Goal: Transaction & Acquisition: Purchase product/service

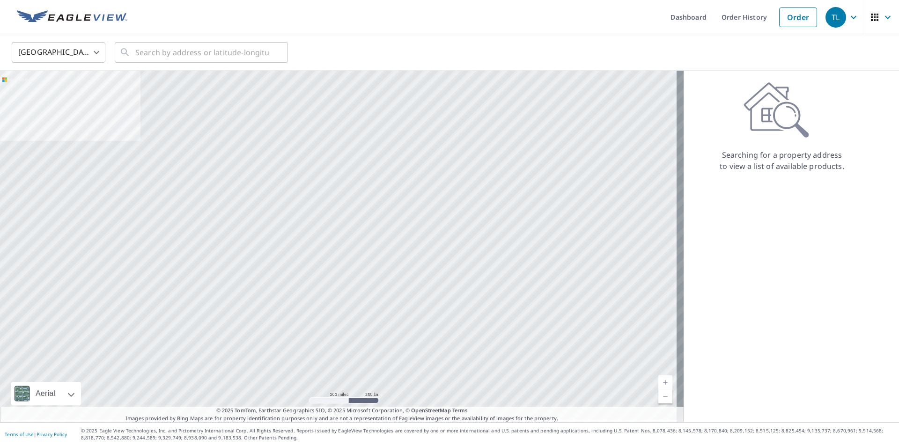
click at [794, 22] on link "Order" at bounding box center [799, 17] width 38 height 20
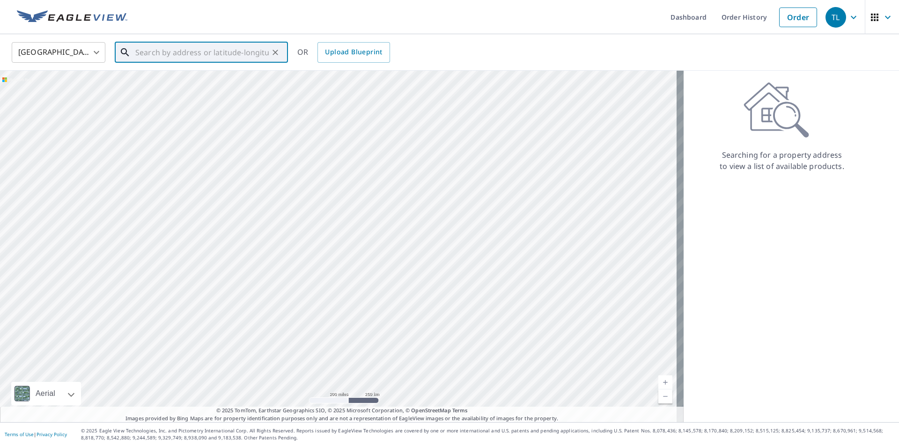
click at [170, 51] on input "text" at bounding box center [202, 52] width 134 height 26
click at [180, 89] on p "[GEOGRAPHIC_DATA]" at bounding box center [207, 89] width 147 height 9
type input "[STREET_ADDRESS]"
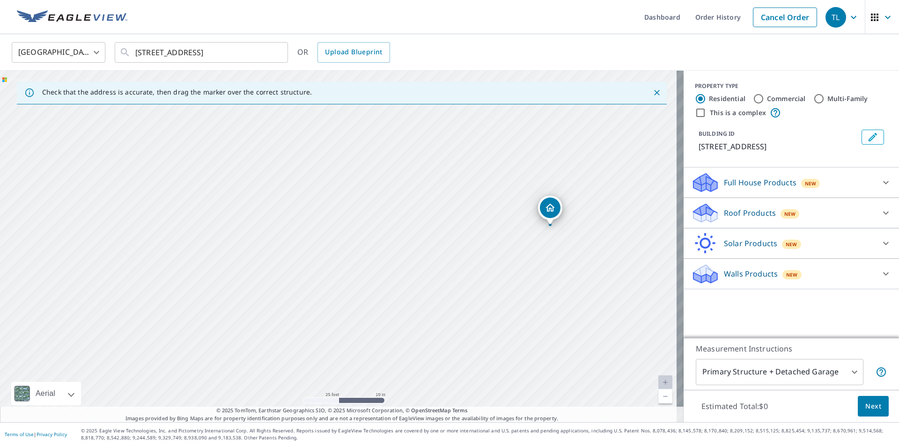
drag, startPoint x: 455, startPoint y: 285, endPoint x: 543, endPoint y: 253, distance: 93.4
click at [543, 253] on div "[STREET_ADDRESS]" at bounding box center [342, 247] width 684 height 352
click at [881, 219] on icon at bounding box center [886, 213] width 11 height 11
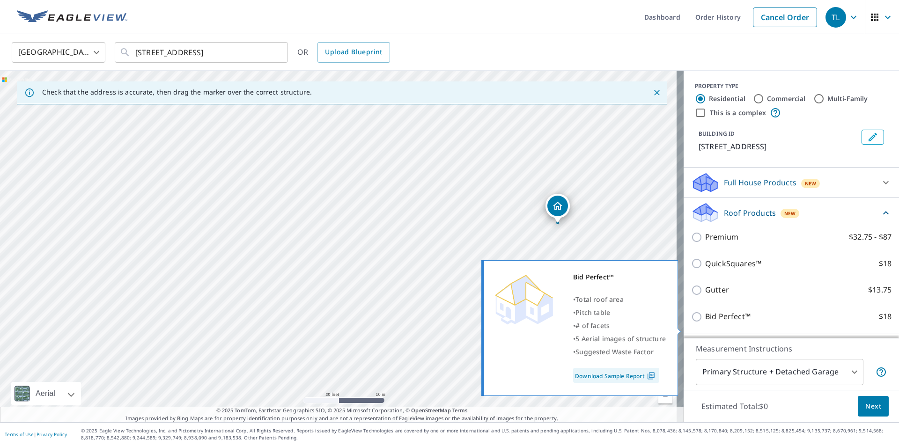
click at [706, 323] on p "Bid Perfect™" at bounding box center [728, 317] width 45 height 12
click at [699, 323] on input "Bid Perfect™ $18" at bounding box center [698, 317] width 14 height 11
checkbox input "true"
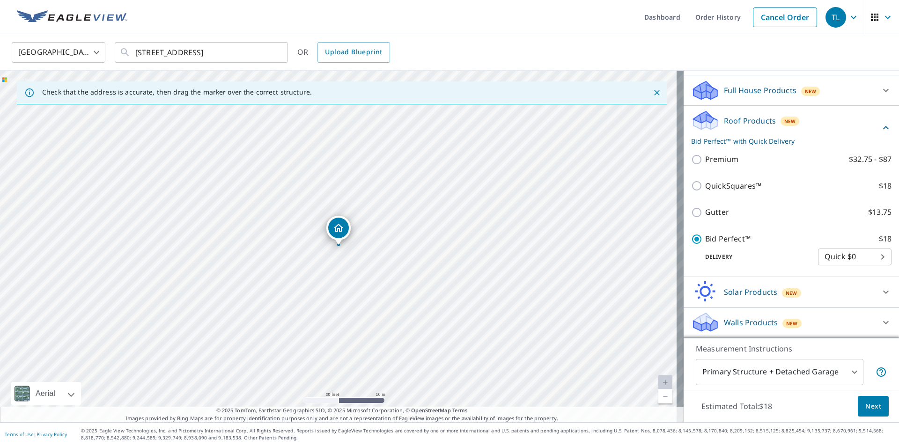
scroll to position [104, 0]
click at [860, 400] on button "Next" at bounding box center [873, 406] width 31 height 21
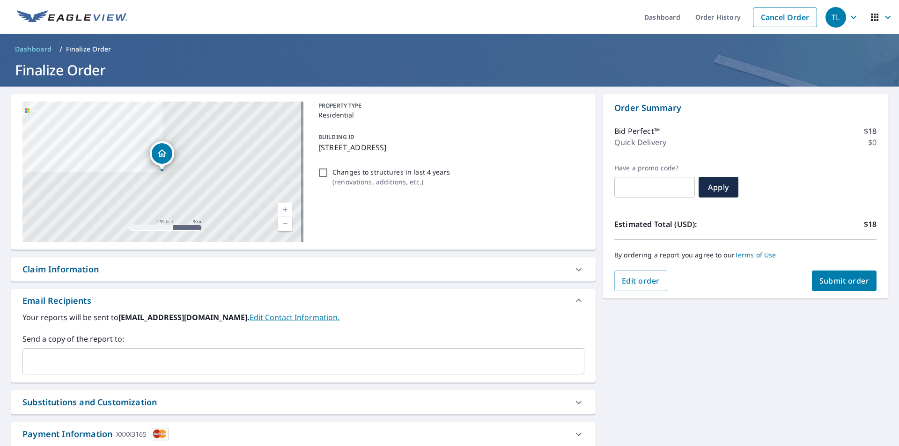
click at [827, 285] on span "Submit order" at bounding box center [845, 281] width 50 height 10
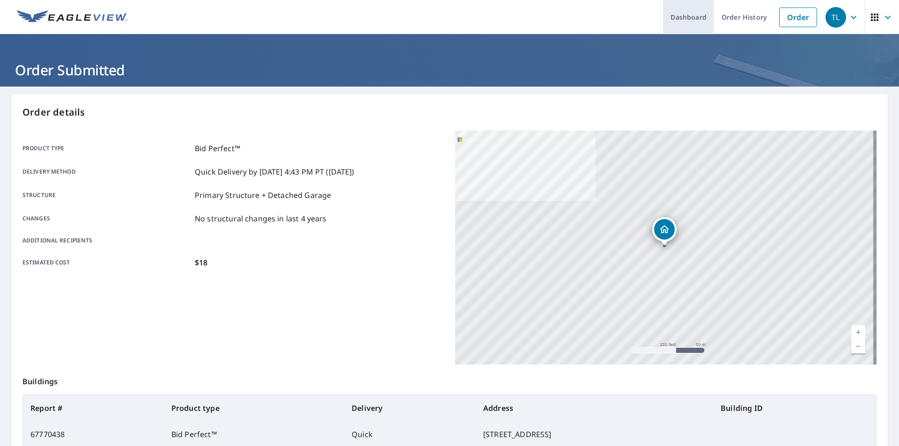
click at [683, 15] on link "Dashboard" at bounding box center [688, 17] width 51 height 34
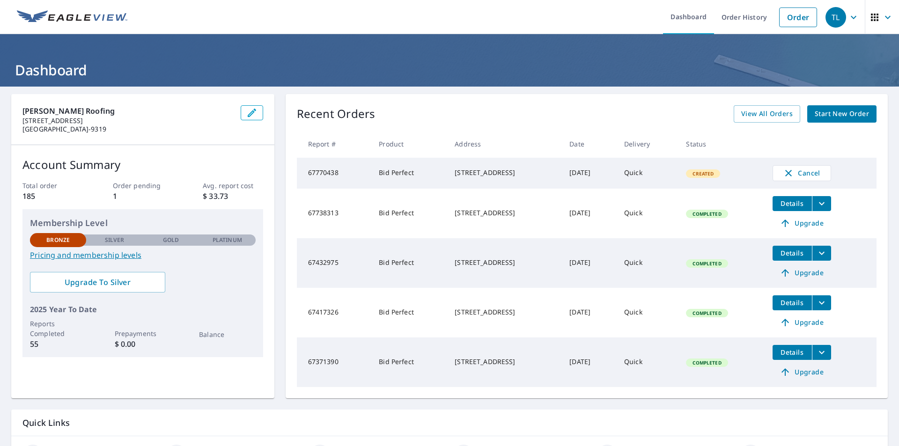
click at [825, 205] on icon "filesDropdownBtn-67738313" at bounding box center [822, 203] width 11 height 11
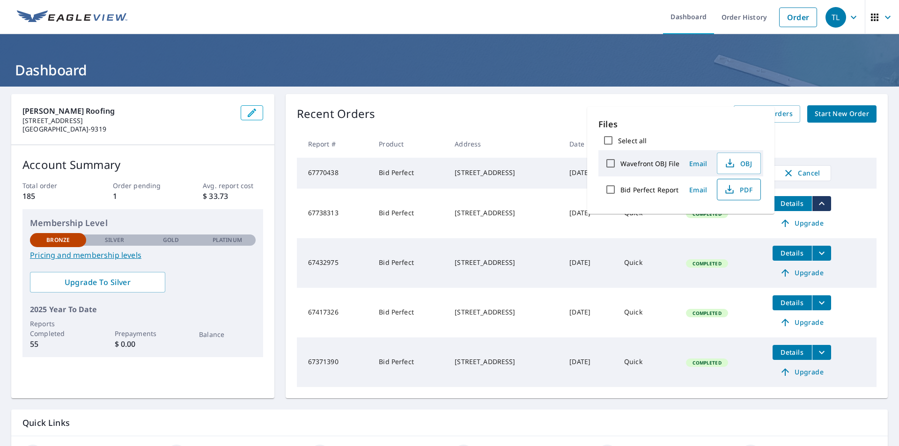
click at [750, 193] on span "PDF" at bounding box center [738, 189] width 30 height 11
